Goal: Task Accomplishment & Management: Manage account settings

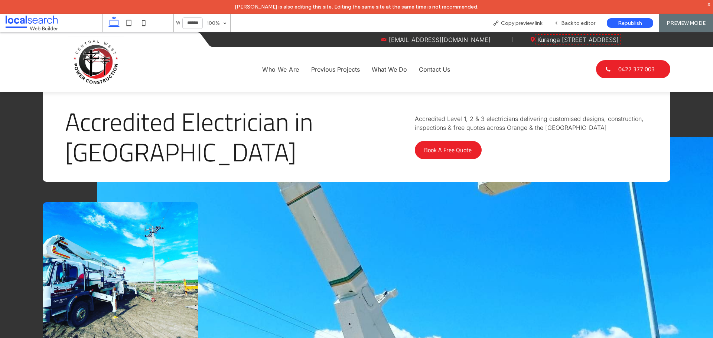
scroll to position [353, 0]
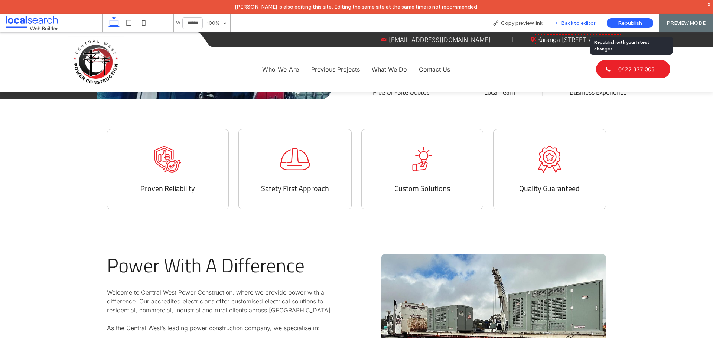
click at [570, 19] on div "Back to editor" at bounding box center [574, 23] width 53 height 19
click at [579, 22] on span "Back to editor" at bounding box center [578, 23] width 34 height 6
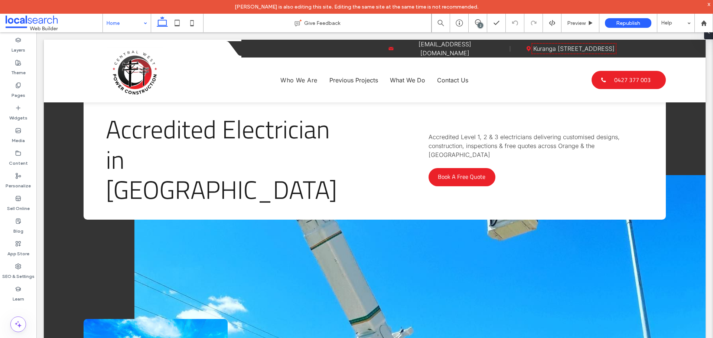
drag, startPoint x: 123, startPoint y: 20, endPoint x: 122, endPoint y: 31, distance: 10.4
click at [123, 20] on input at bounding box center [125, 23] width 37 height 19
click at [128, 25] on input at bounding box center [125, 23] width 37 height 19
click at [120, 23] on input at bounding box center [125, 23] width 37 height 19
click at [131, 20] on input at bounding box center [125, 23] width 37 height 19
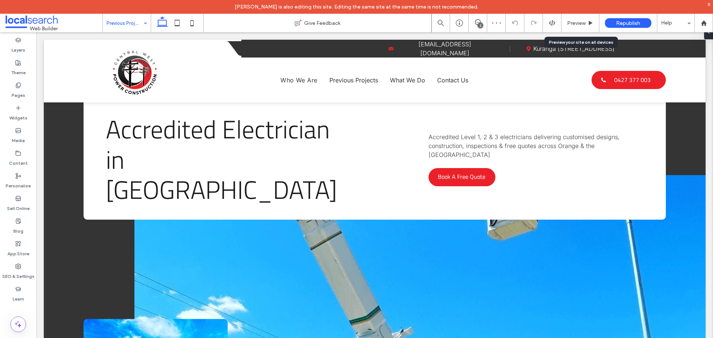
click at [134, 26] on input at bounding box center [125, 23] width 37 height 19
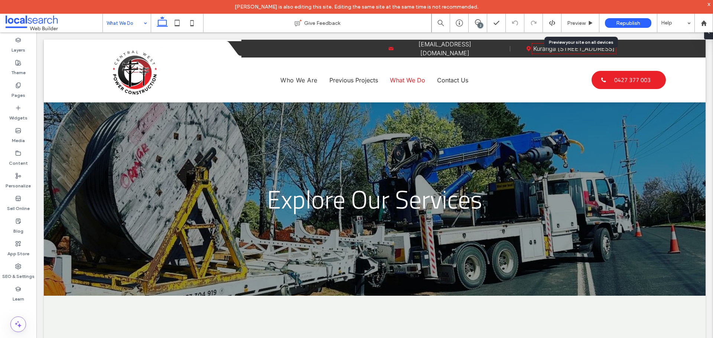
click at [138, 29] on input at bounding box center [125, 23] width 37 height 19
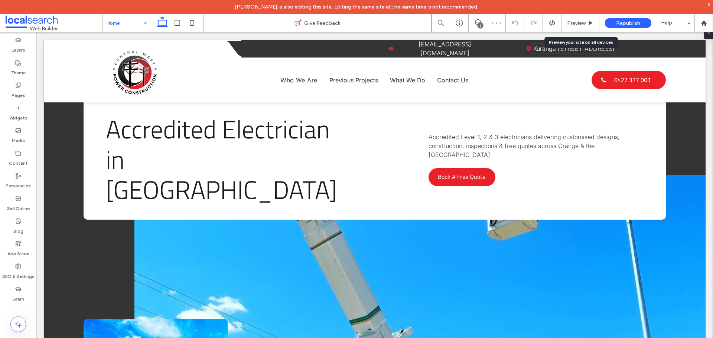
click at [708, 2] on div "x" at bounding box center [708, 4] width 3 height 6
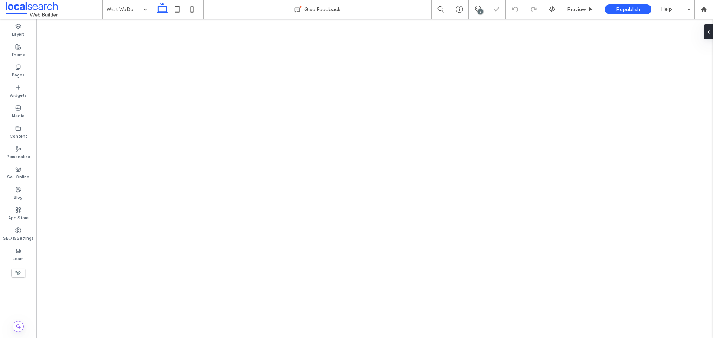
click at [141, 9] on div "What We Do" at bounding box center [127, 9] width 48 height 19
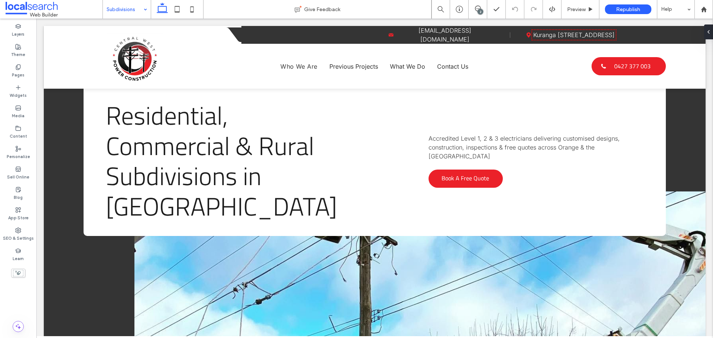
click at [137, 13] on input at bounding box center [125, 9] width 37 height 19
click at [136, 10] on input at bounding box center [125, 9] width 37 height 19
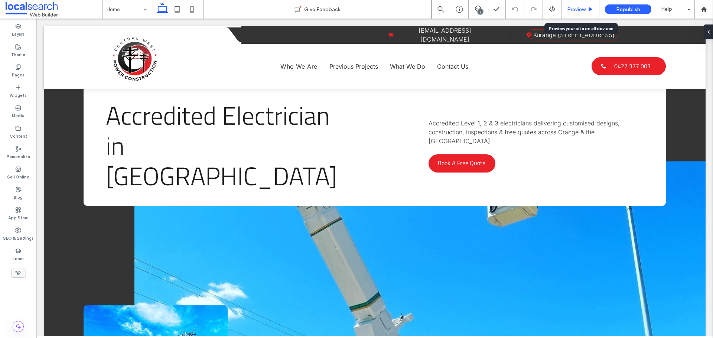
click at [565, 8] on div "Preview" at bounding box center [579, 9] width 37 height 6
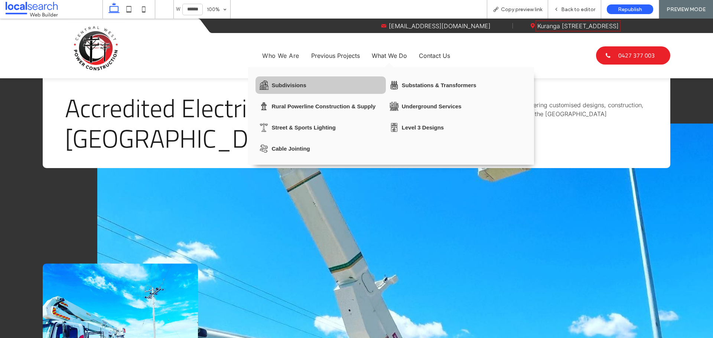
click at [298, 84] on div "Subdivisions" at bounding box center [288, 85] width 35 height 6
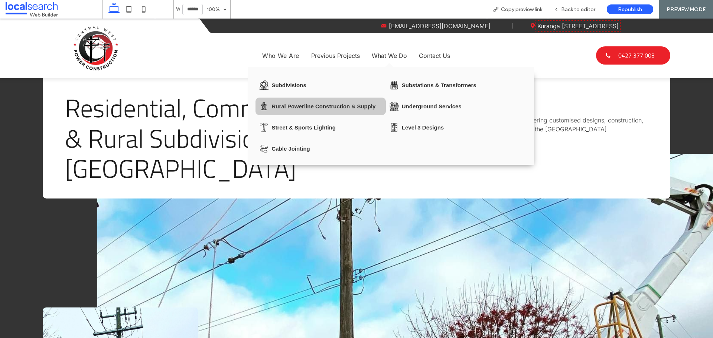
drag, startPoint x: 312, startPoint y: 105, endPoint x: 312, endPoint y: 124, distance: 18.2
click at [312, 105] on div "Rural Powerline Construction & Supply" at bounding box center [323, 106] width 104 height 6
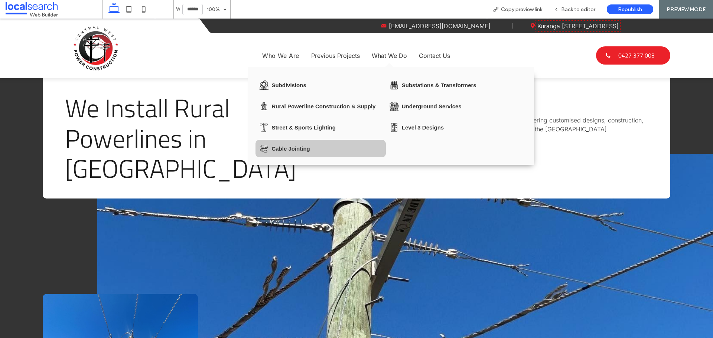
drag, startPoint x: 321, startPoint y: 165, endPoint x: 321, endPoint y: 146, distance: 18.6
click at [321, 146] on div "Cable Jointing" at bounding box center [320, 149] width 122 height 10
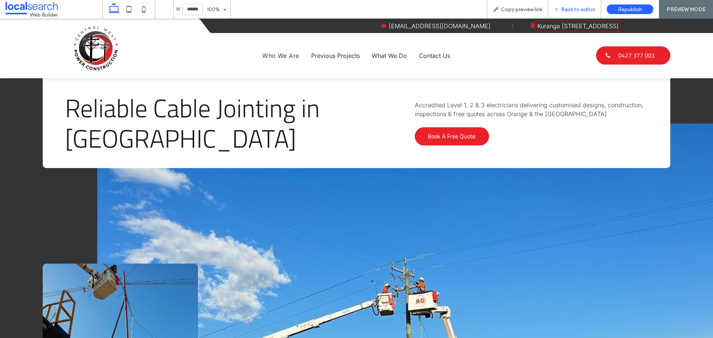
click at [562, 6] on div "Back to editor" at bounding box center [574, 9] width 53 height 19
click at [568, 6] on span "Back to editor" at bounding box center [578, 9] width 34 height 6
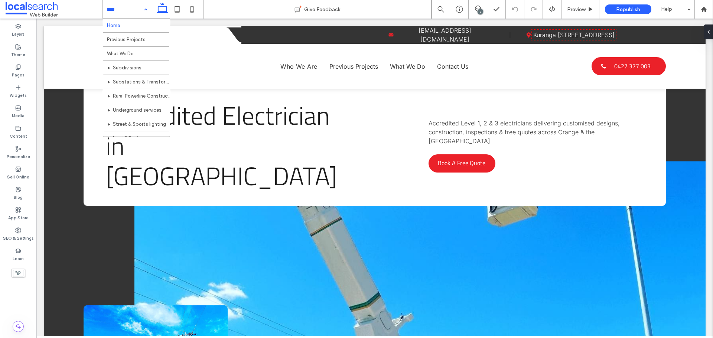
click at [128, 12] on input at bounding box center [125, 9] width 37 height 19
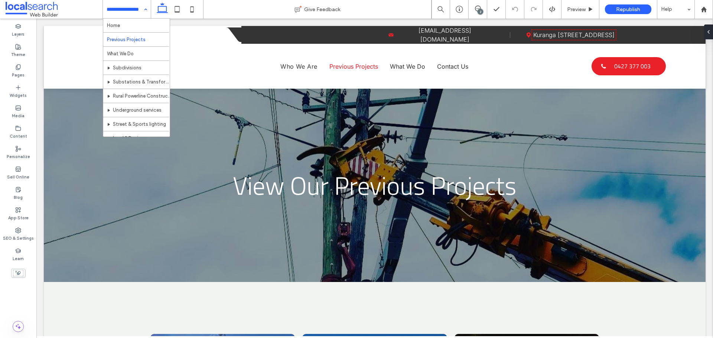
drag, startPoint x: 137, startPoint y: 56, endPoint x: 133, endPoint y: 54, distance: 4.0
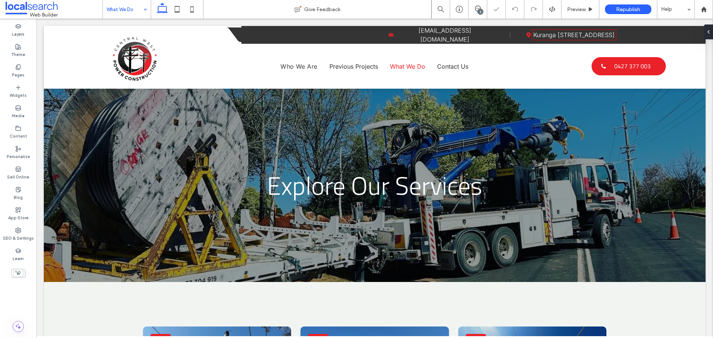
click at [132, 9] on input at bounding box center [125, 9] width 37 height 19
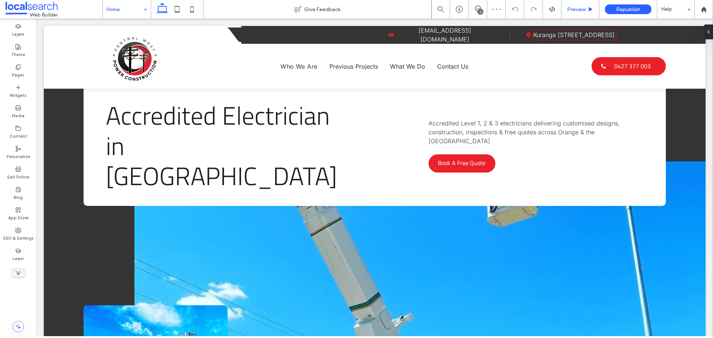
click at [579, 7] on span "Preview" at bounding box center [576, 9] width 19 height 6
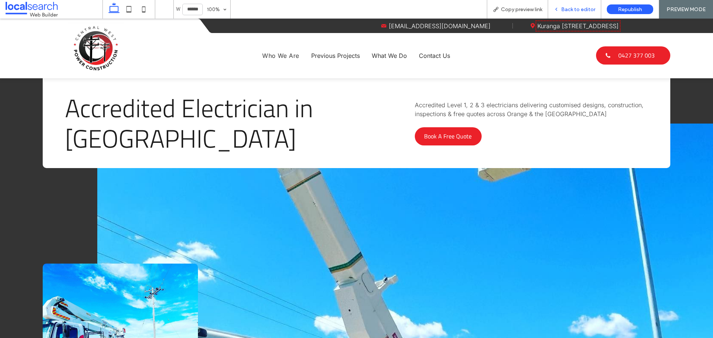
click at [576, 13] on div "Back to editor" at bounding box center [574, 9] width 53 height 19
click at [575, 8] on span "Back to editor" at bounding box center [578, 9] width 34 height 6
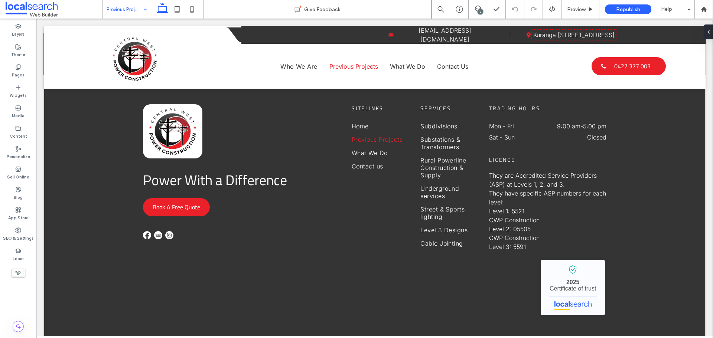
scroll to position [1343, 0]
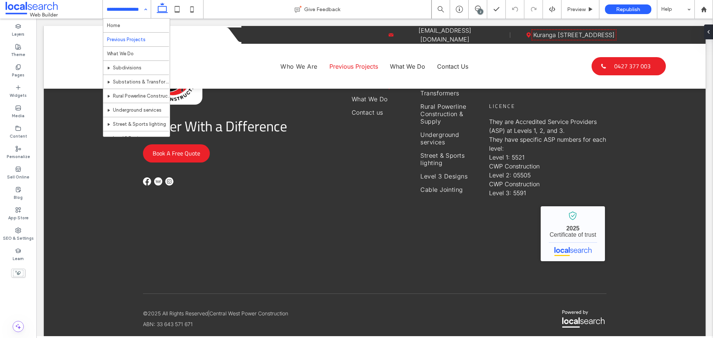
click at [126, 11] on input at bounding box center [125, 9] width 37 height 19
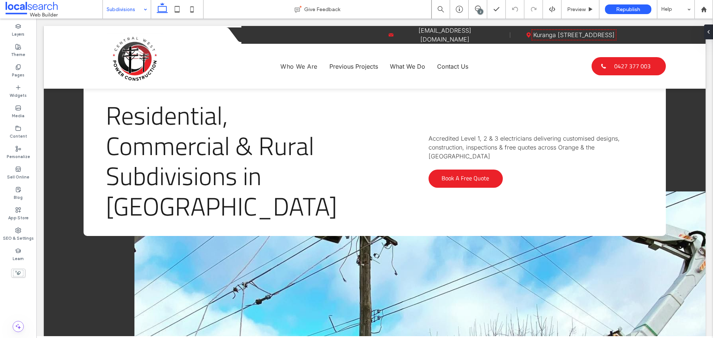
click at [132, 8] on input at bounding box center [125, 9] width 37 height 19
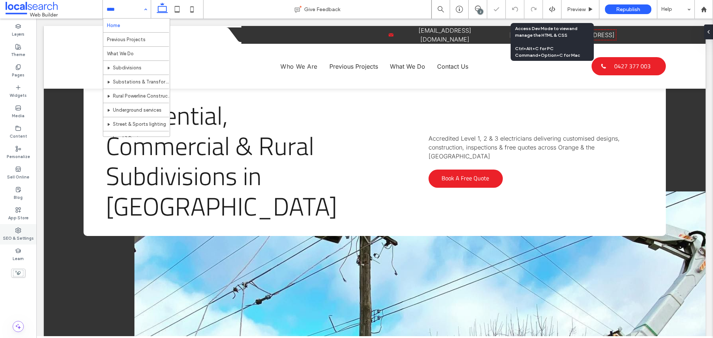
click at [24, 229] on div "SEO & Settings" at bounding box center [18, 234] width 36 height 20
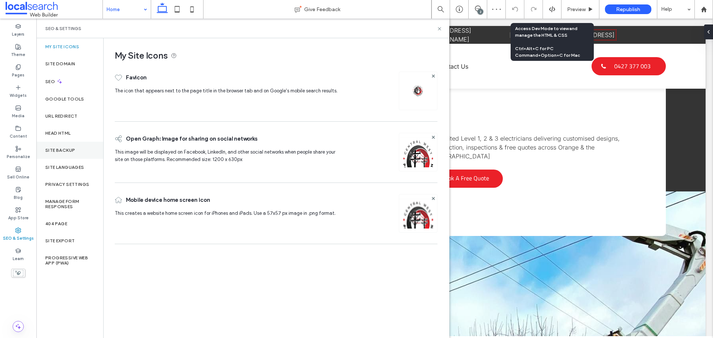
click at [78, 156] on div "Site Backup" at bounding box center [69, 150] width 67 height 17
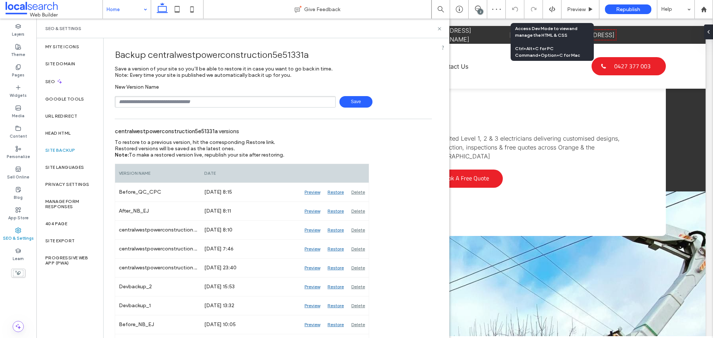
click at [163, 105] on input "text" at bounding box center [225, 102] width 221 height 12
type input "**********"
click at [364, 105] on span "Save" at bounding box center [355, 102] width 33 height 12
click at [439, 29] on icon at bounding box center [439, 29] width 6 height 6
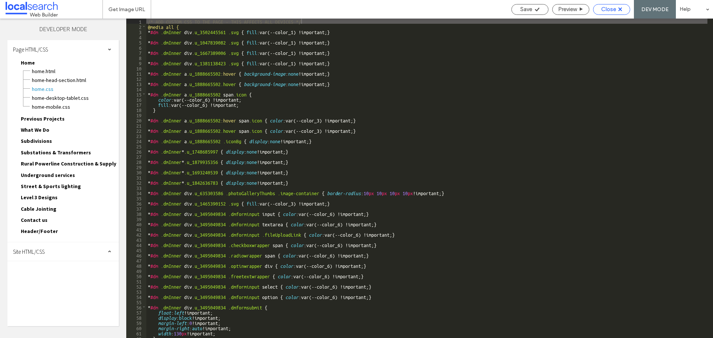
click at [603, 14] on div "Close" at bounding box center [611, 9] width 37 height 11
click at [606, 7] on span "Close" at bounding box center [608, 9] width 15 height 7
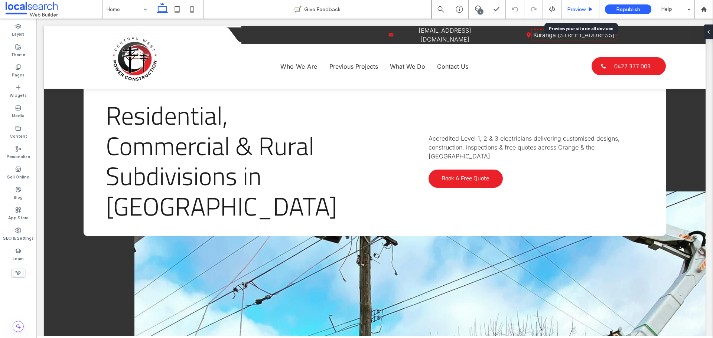
click at [575, 10] on span "Preview" at bounding box center [576, 9] width 19 height 6
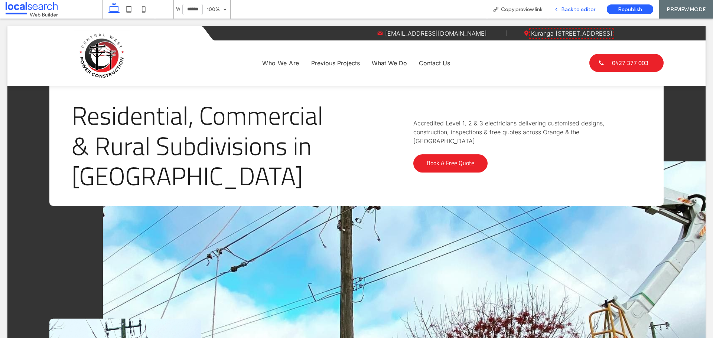
click at [585, 7] on span "Back to editor" at bounding box center [578, 9] width 34 height 6
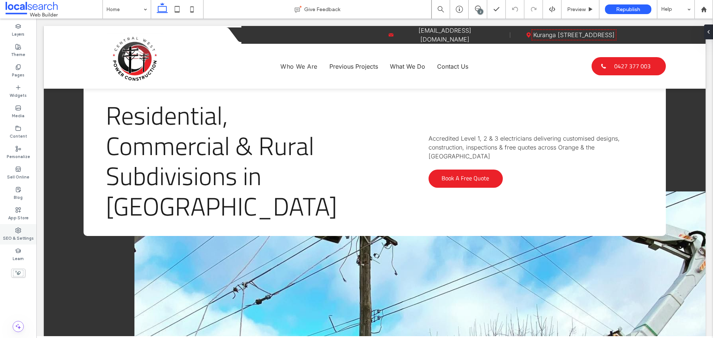
click at [10, 231] on div "SEO & Settings" at bounding box center [18, 234] width 36 height 20
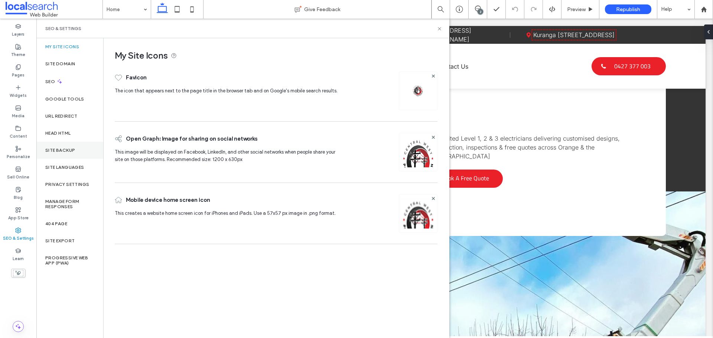
click at [79, 151] on div "Site Backup" at bounding box center [69, 150] width 67 height 17
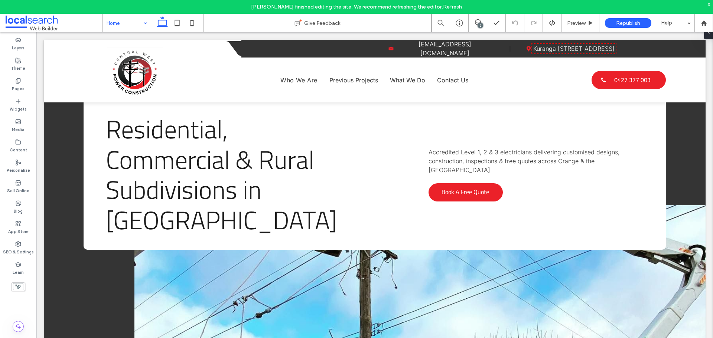
click at [702, 22] on use at bounding box center [703, 23] width 6 height 6
